Goal: Task Accomplishment & Management: Manage account settings

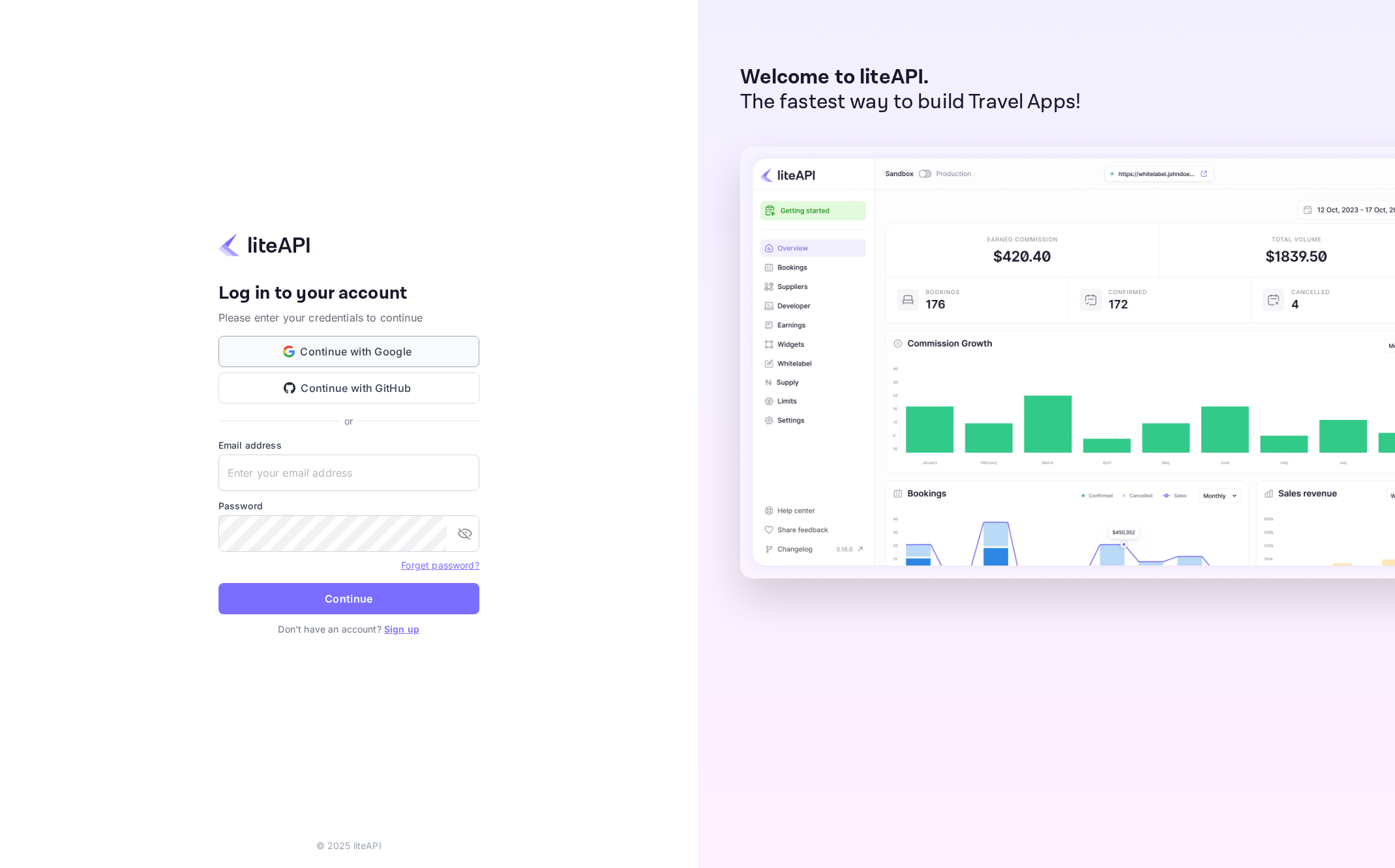
click at [396, 342] on button "Continue with Google" at bounding box center [349, 351] width 261 height 31
click at [408, 627] on link "Sign up" at bounding box center [402, 628] width 35 height 11
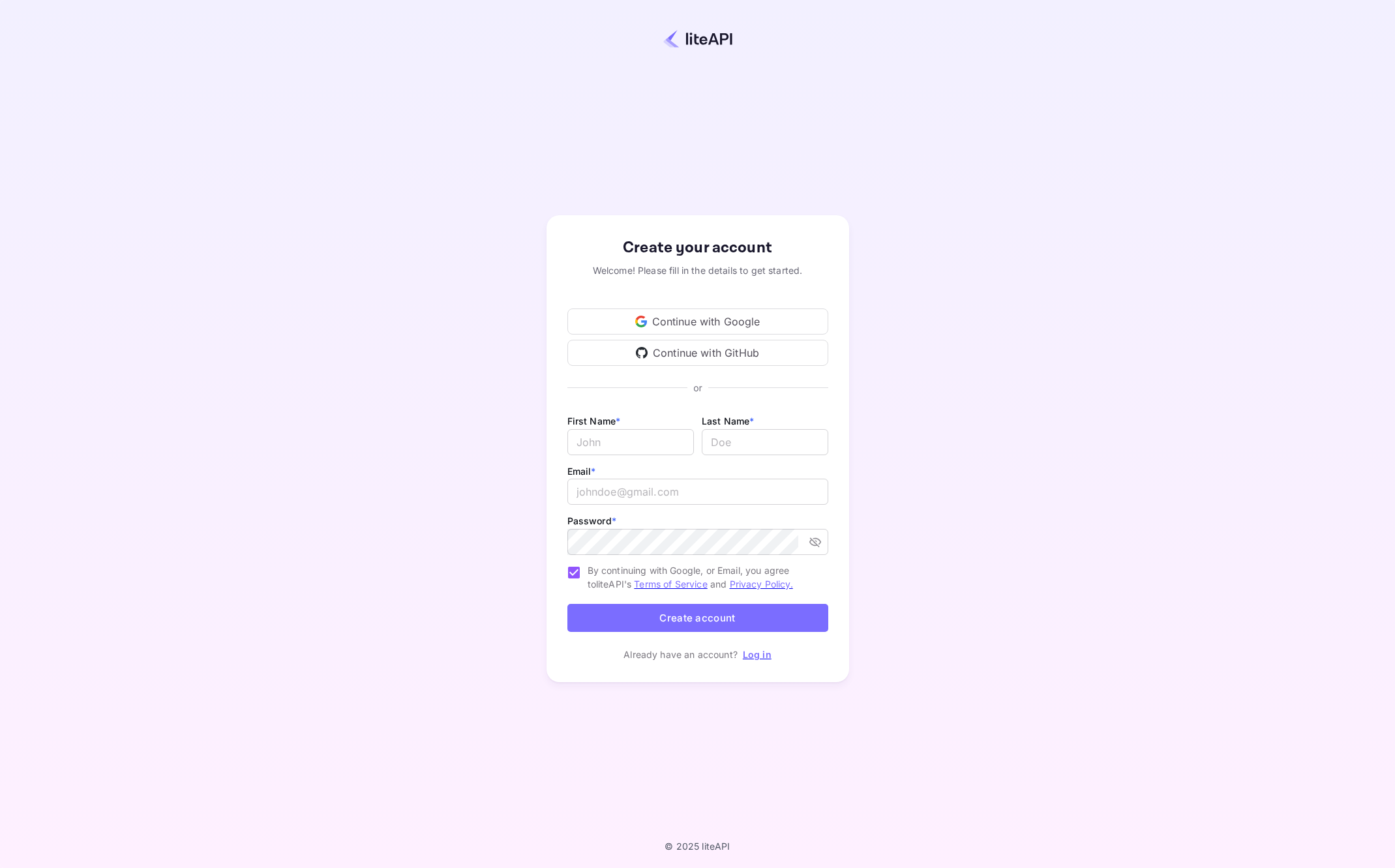
click at [668, 323] on div "Continue with Google" at bounding box center [698, 322] width 261 height 26
click at [1189, 844] on link "log in" at bounding box center [1276, 835] width 188 height 27
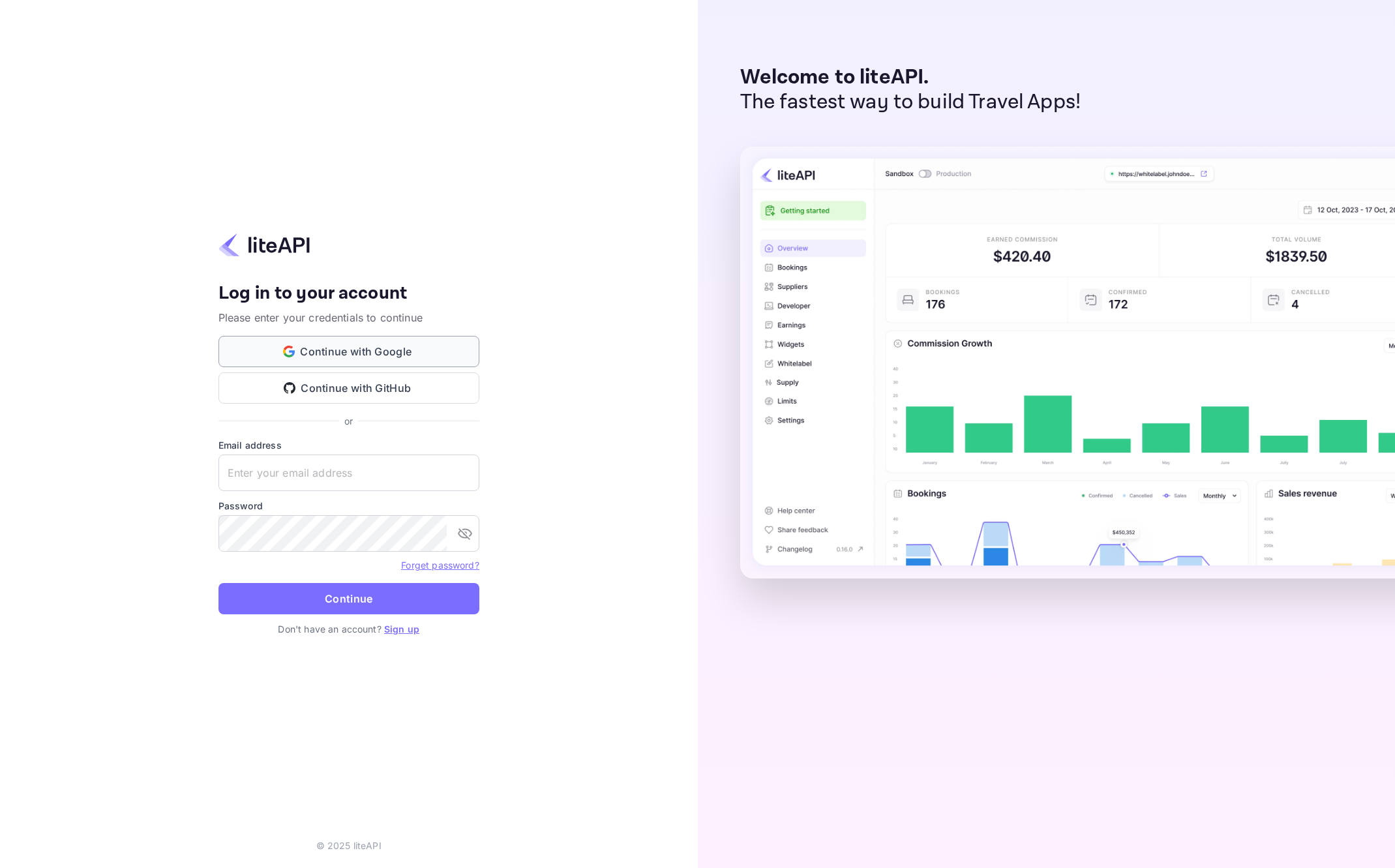
click at [369, 350] on button "Continue with Google" at bounding box center [349, 351] width 261 height 31
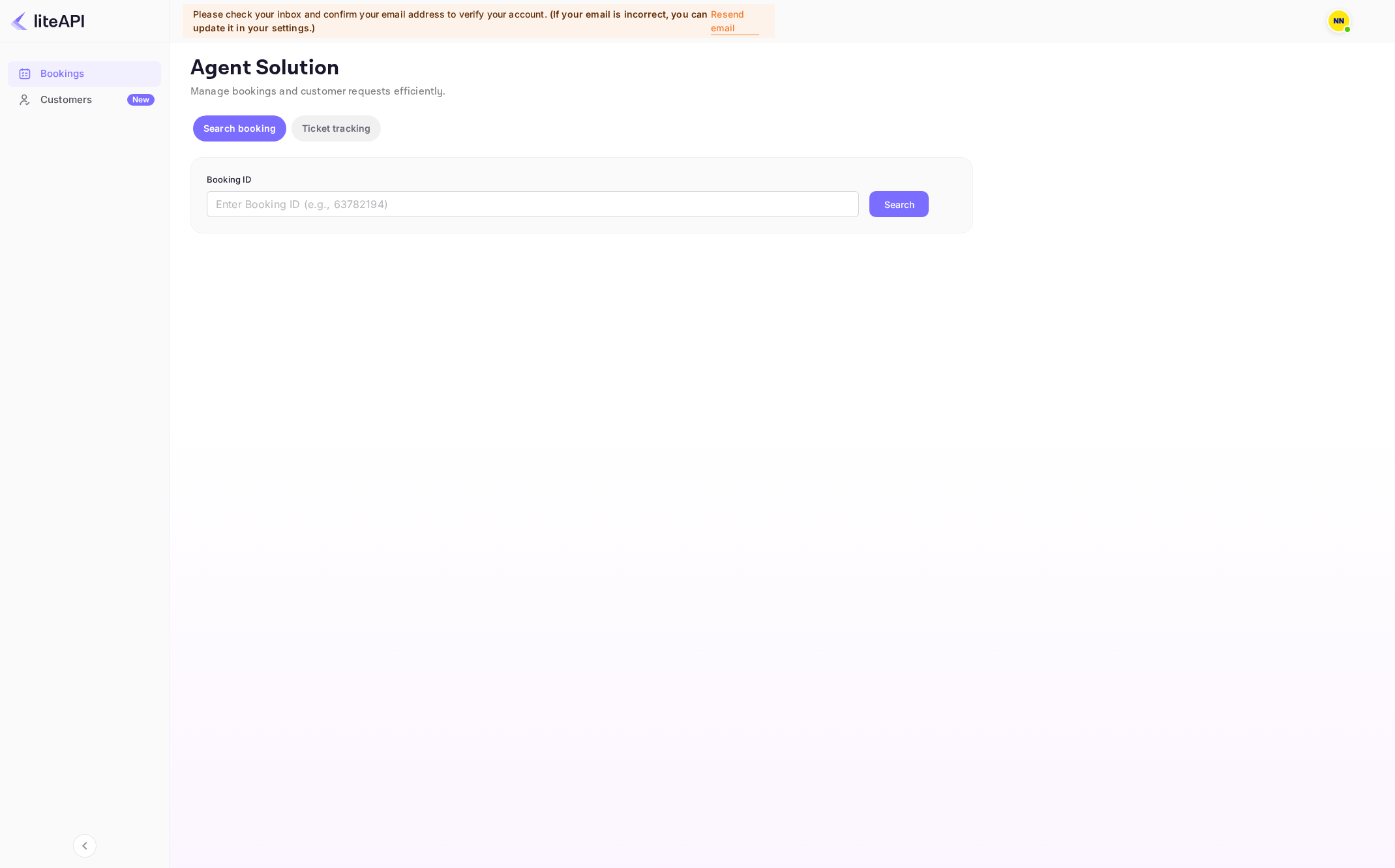
click at [1335, 31] on img at bounding box center [1339, 21] width 21 height 21
click at [1233, 65] on img at bounding box center [1223, 64] width 24 height 24
click at [885, 105] on div at bounding box center [698, 434] width 1395 height 868
